Goal: Obtain resource: Obtain resource

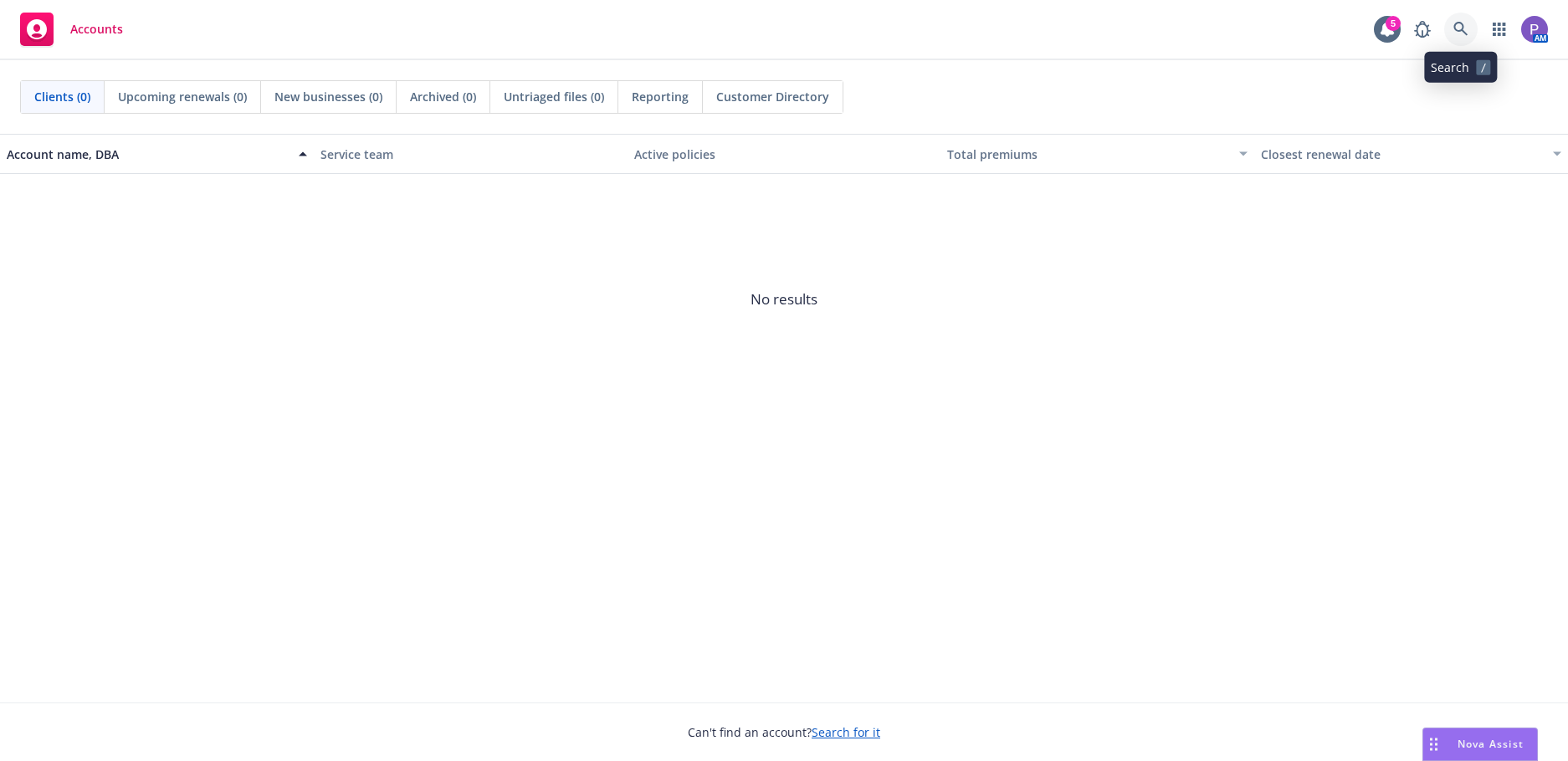
click at [1466, 23] on icon at bounding box center [1461, 30] width 15 height 15
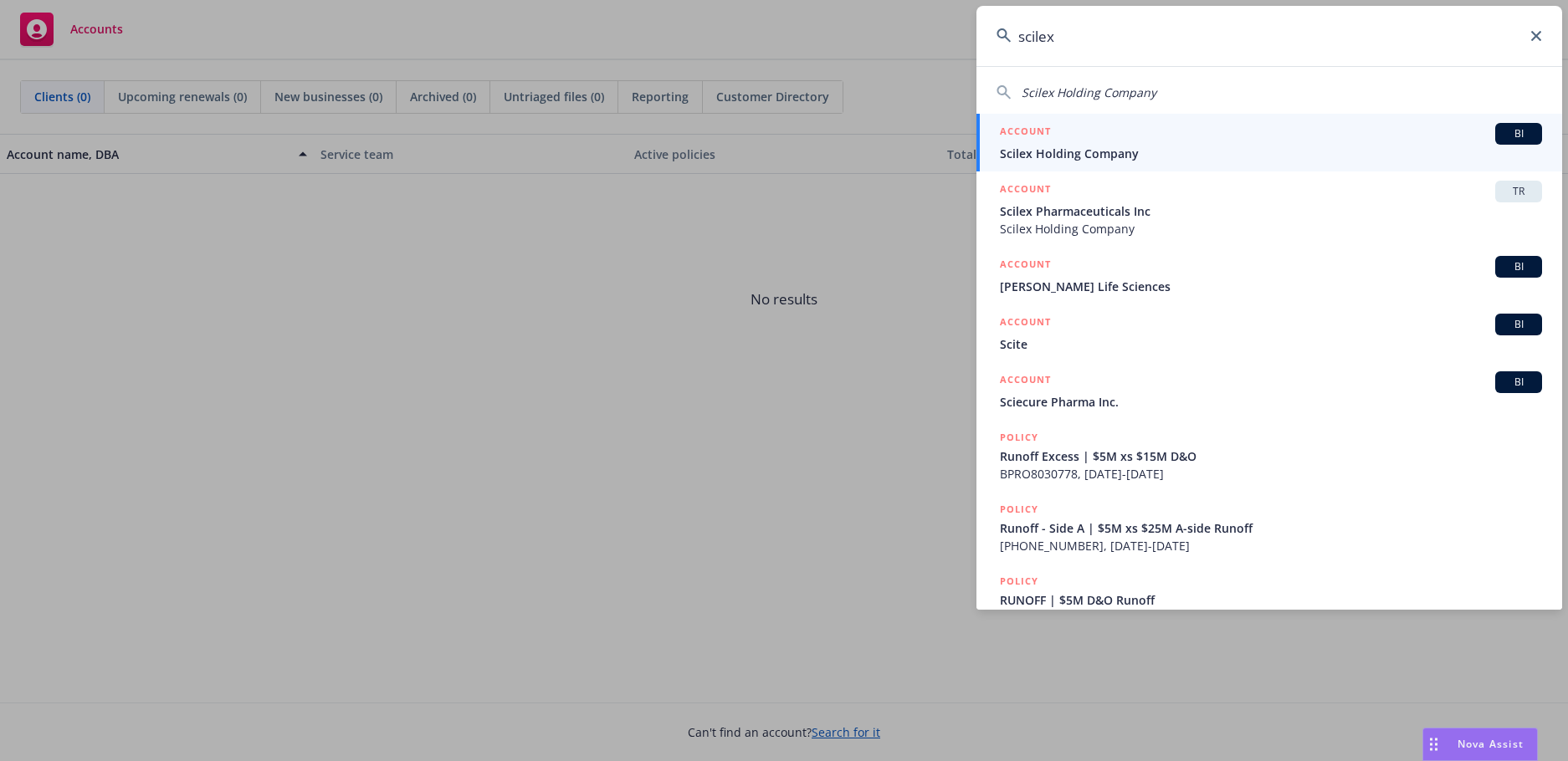
type input "scilex"
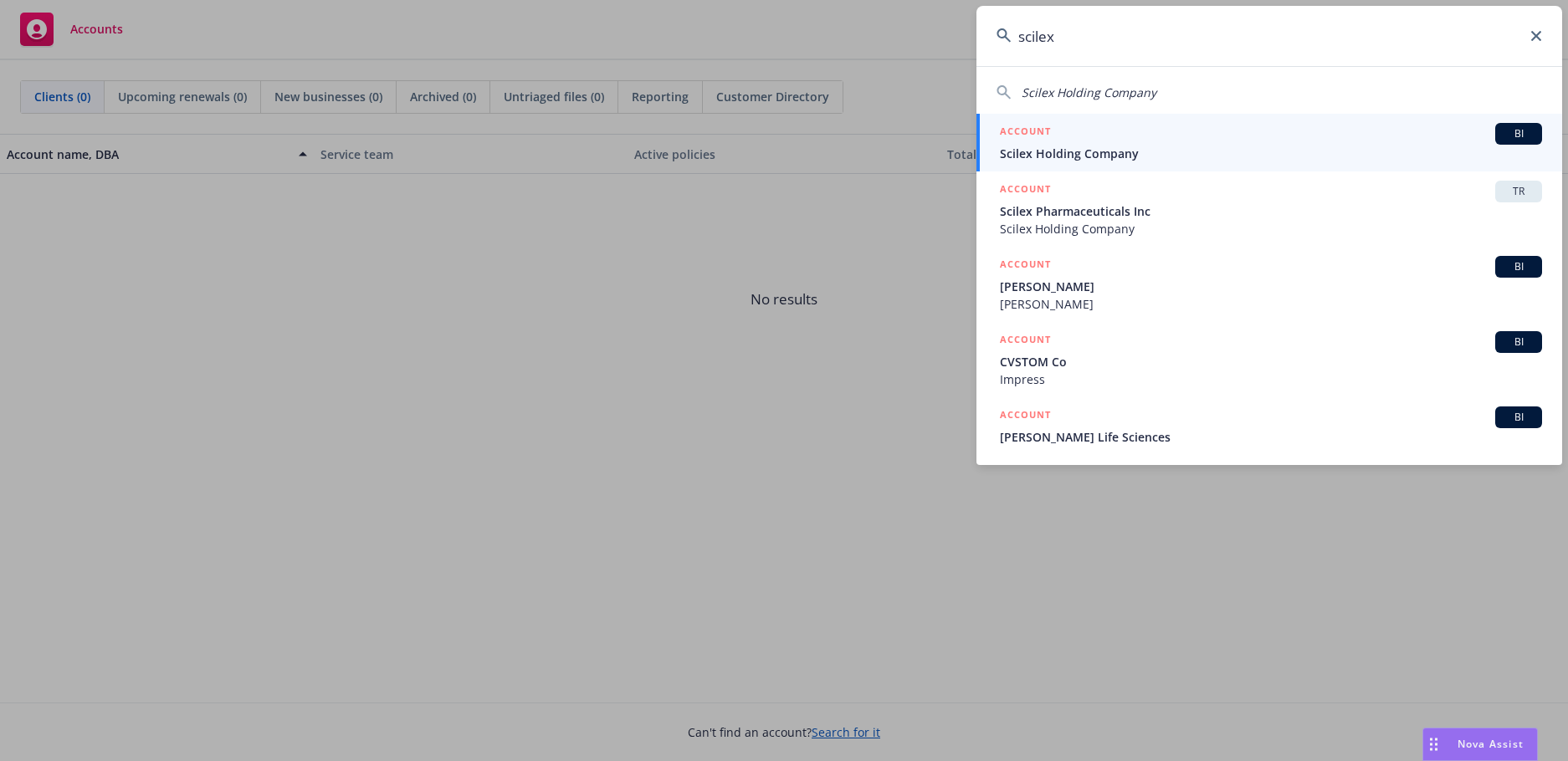
click at [1135, 145] on span "Scilex Holding Company" at bounding box center [1270, 153] width 542 height 17
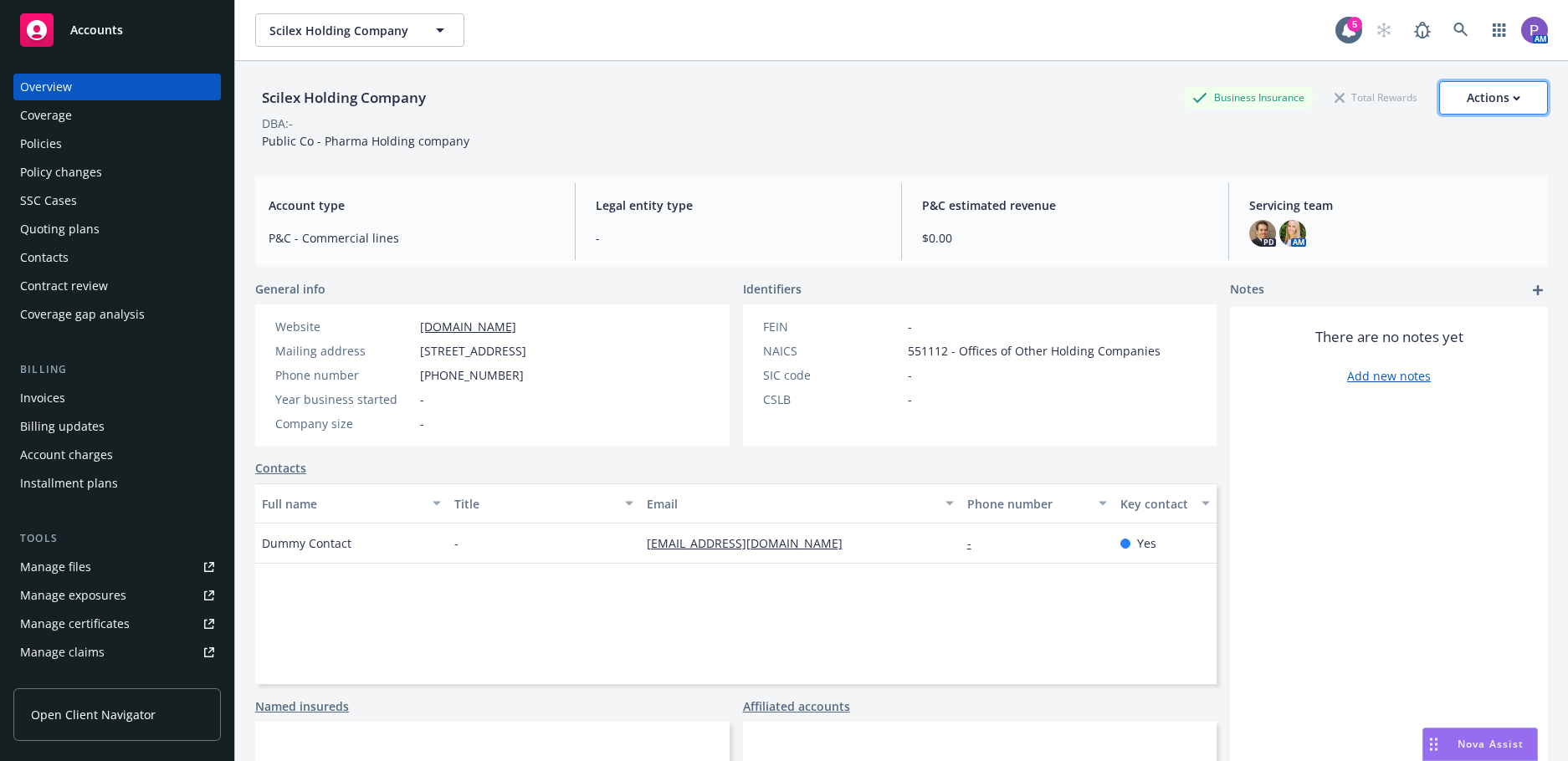
click at [1509, 97] on button "Actions" at bounding box center [1492, 98] width 108 height 34
click at [669, 106] on div "Scilex Holding Company Business Insurance Total Rewards Actions Actions Edit ac…" at bounding box center [901, 98] width 1293 height 34
drag, startPoint x: 612, startPoint y: 13, endPoint x: 469, endPoint y: 23, distance: 143.3
click at [469, 23] on div "Scilex Holding Company Scilex Holding Company" at bounding box center [795, 30] width 1080 height 34
click at [46, 566] on div "Manage files" at bounding box center [56, 566] width 71 height 27
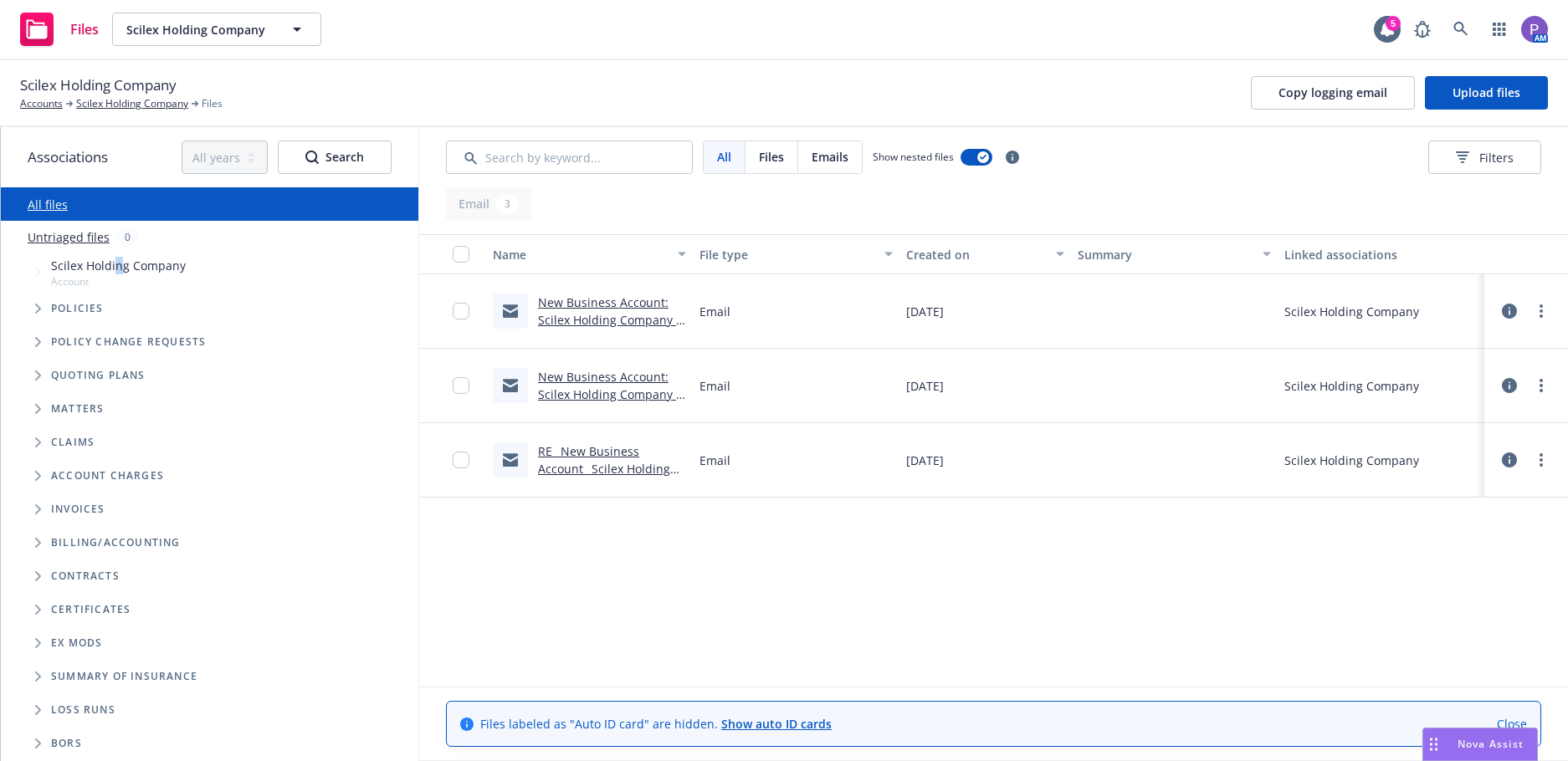
click at [117, 265] on span "Scilex Holding Company" at bounding box center [118, 265] width 134 height 17
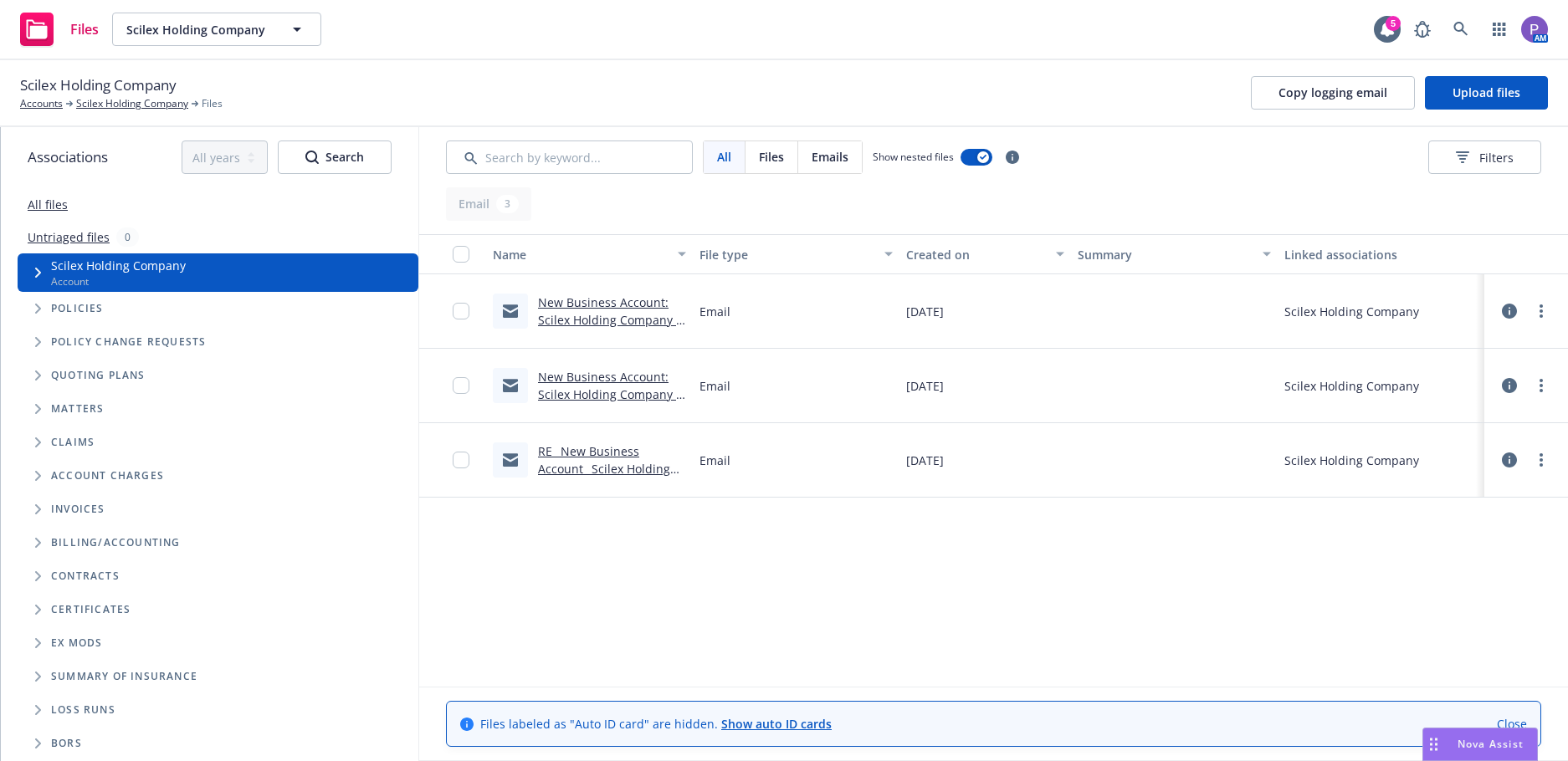
click at [59, 215] on div "All files" at bounding box center [209, 203] width 417 height 34
click at [49, 202] on link "All files" at bounding box center [48, 204] width 40 height 16
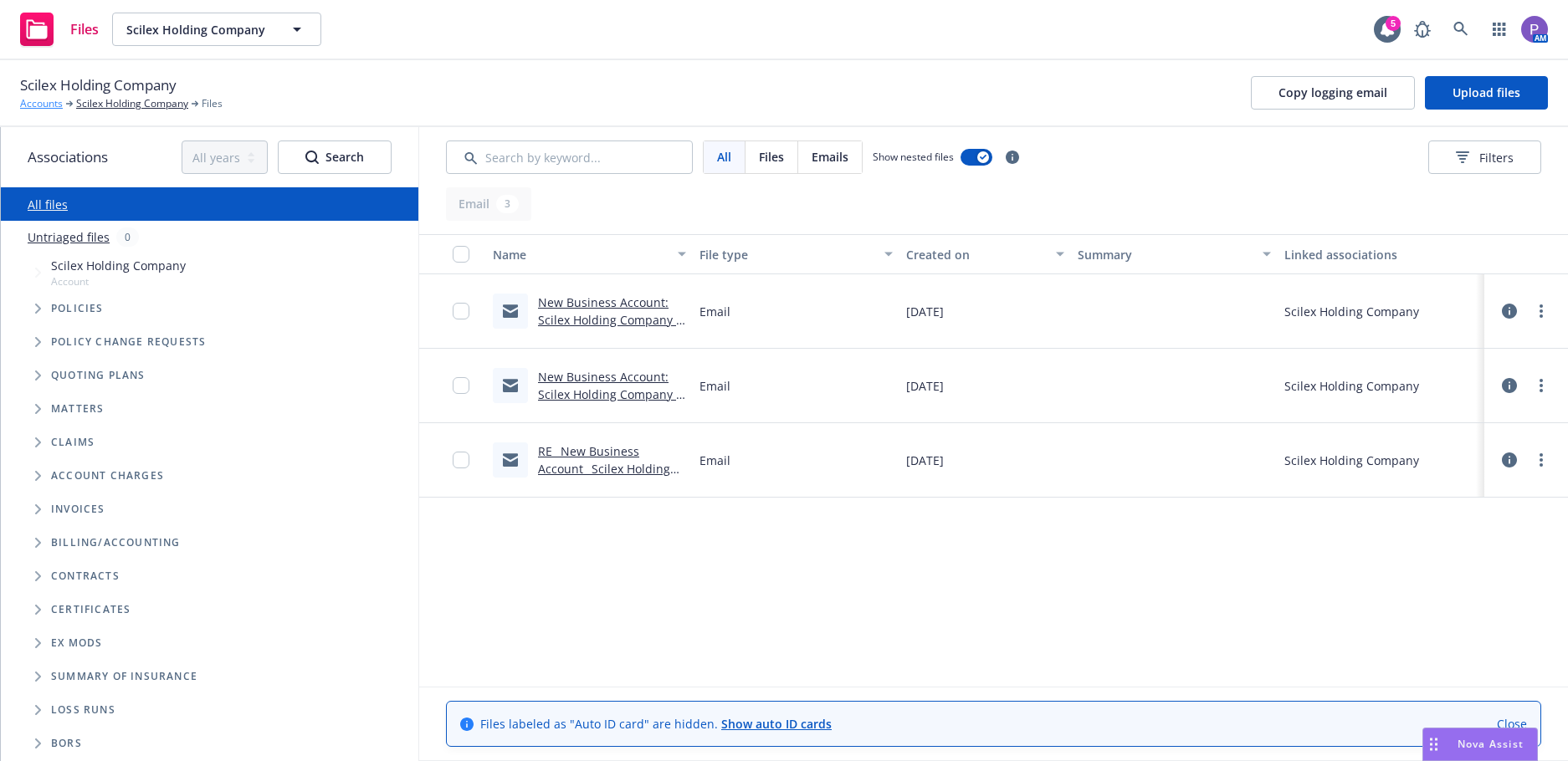
click at [30, 98] on link "Accounts" at bounding box center [41, 104] width 42 height 15
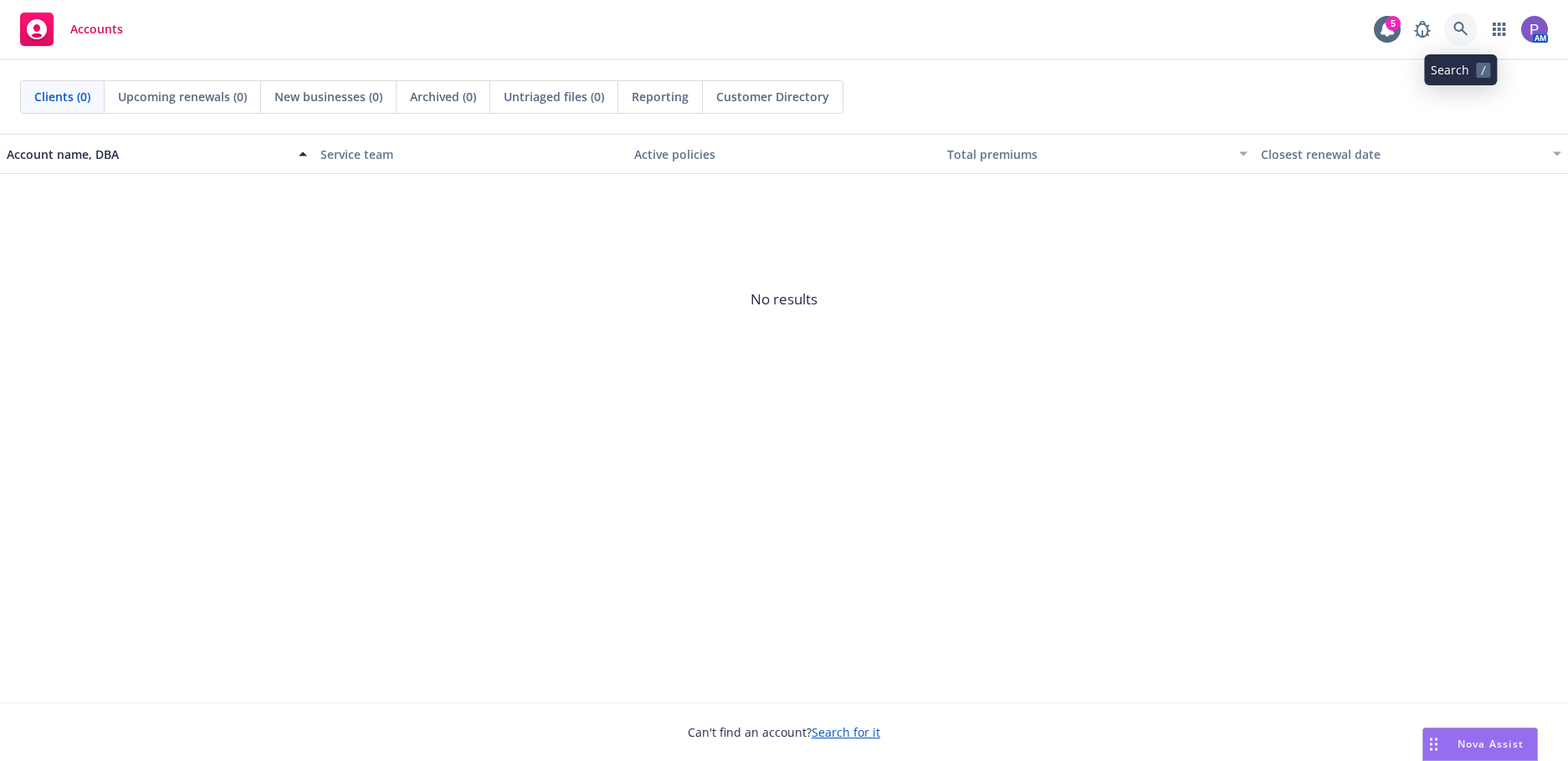
click at [1462, 17] on link at bounding box center [1461, 29] width 34 height 34
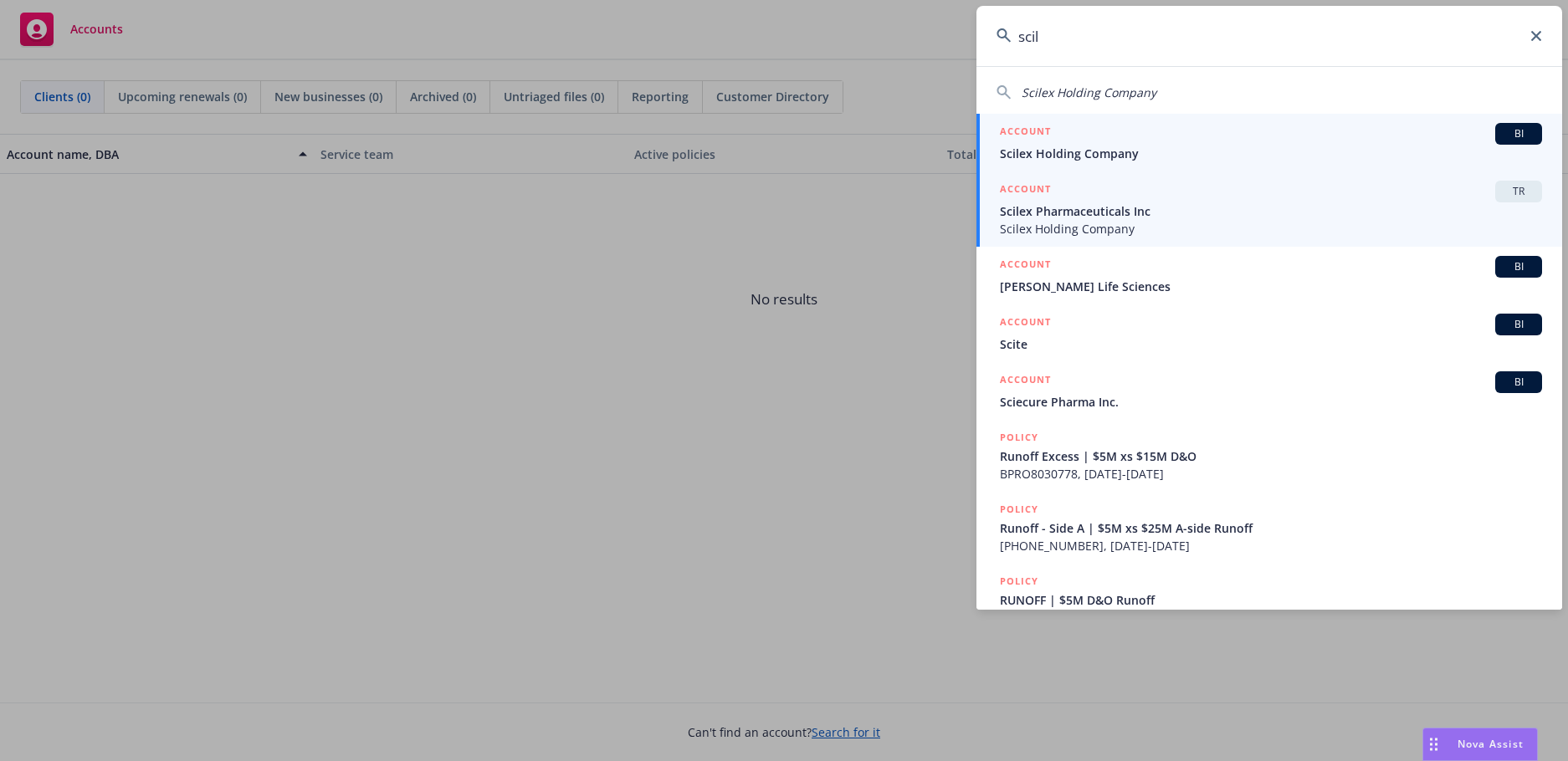
type input "scil"
click at [1049, 192] on h5 "ACCOUNT" at bounding box center [1024, 190] width 51 height 20
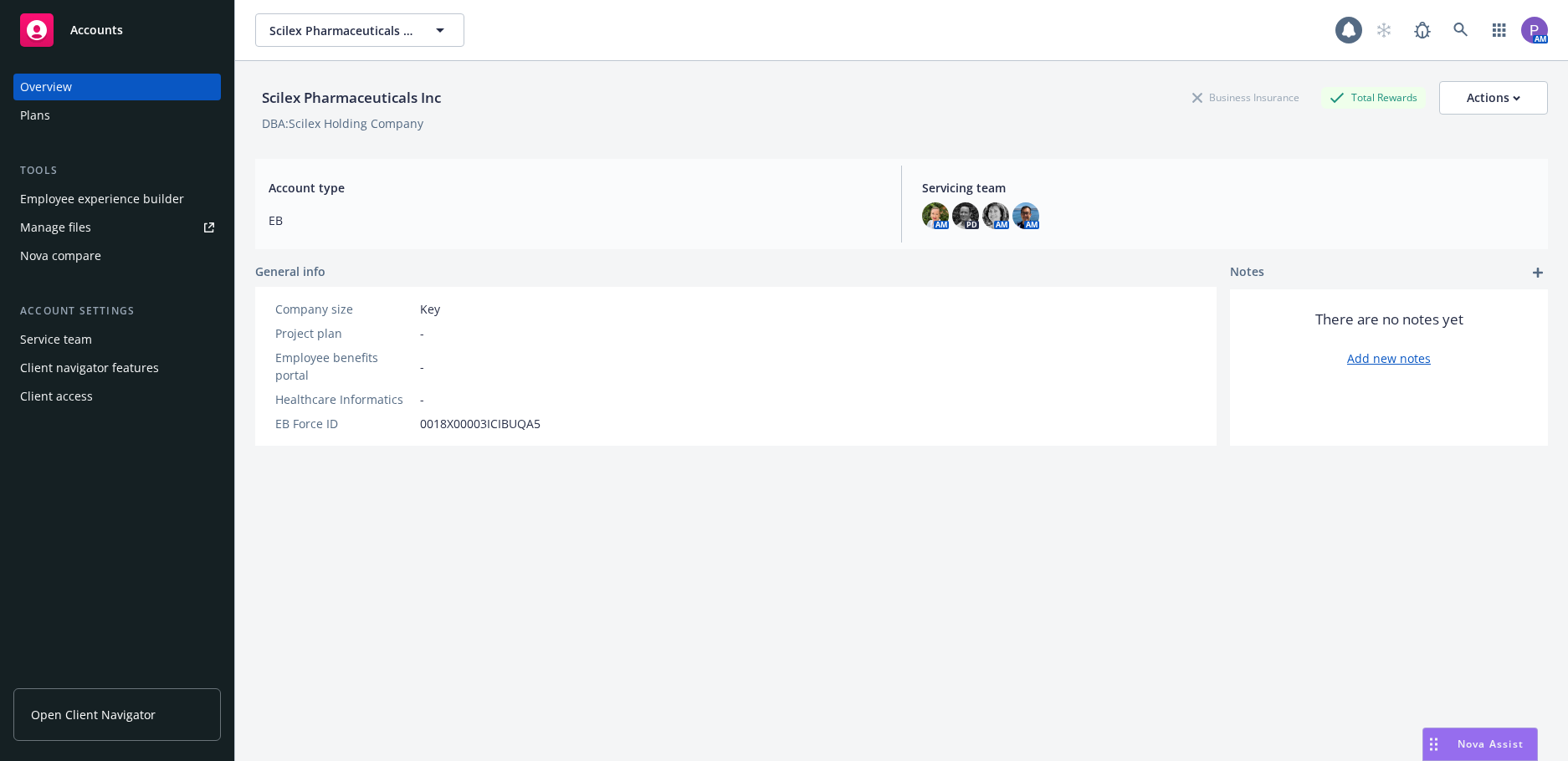
click at [59, 220] on div "Manage files" at bounding box center [56, 227] width 71 height 27
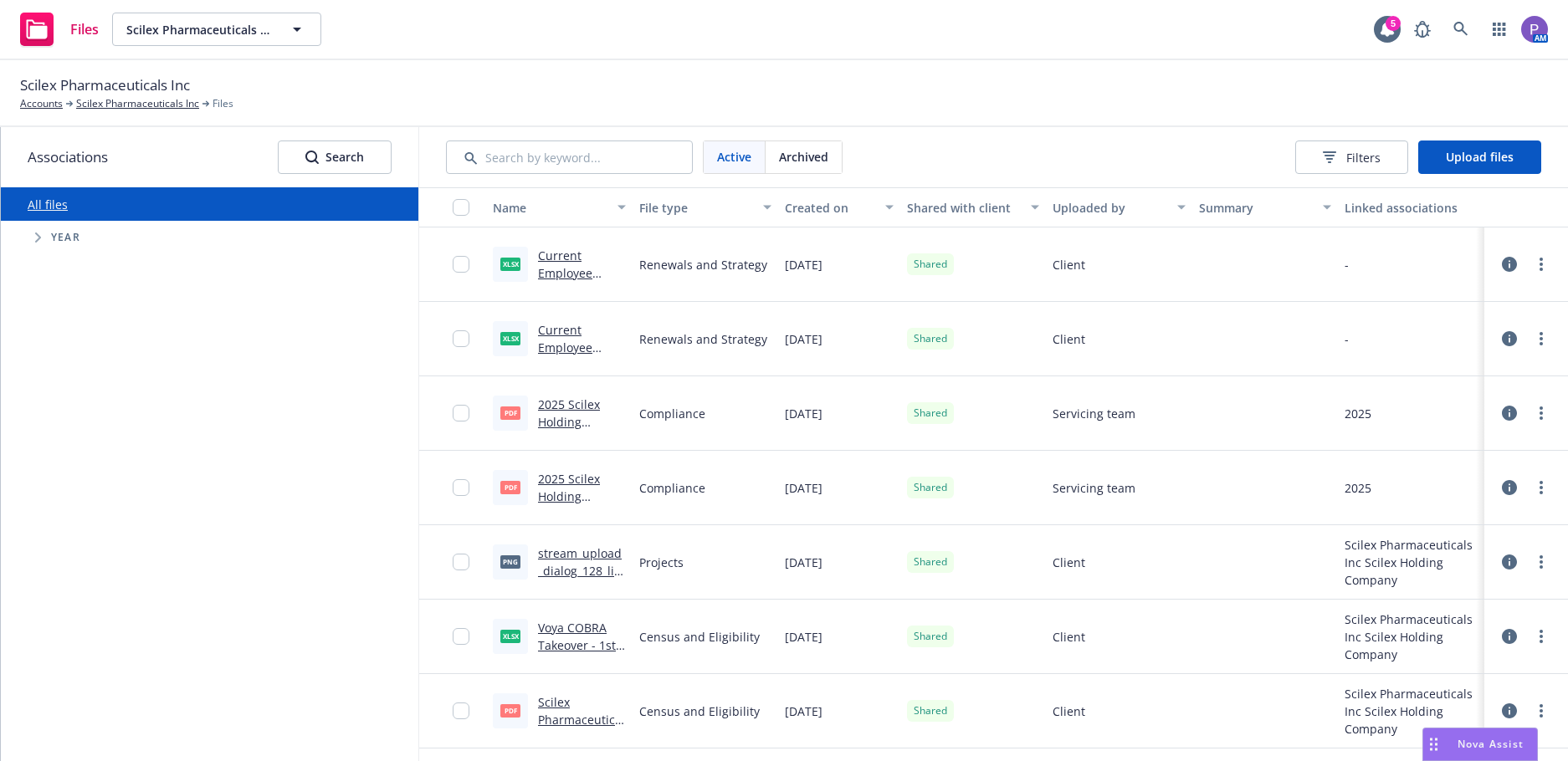
click at [562, 259] on link "Current Employee Deductions and Benefits_[DATE].xlsx" at bounding box center [579, 299] width 83 height 104
